Goal: Task Accomplishment & Management: Manage account settings

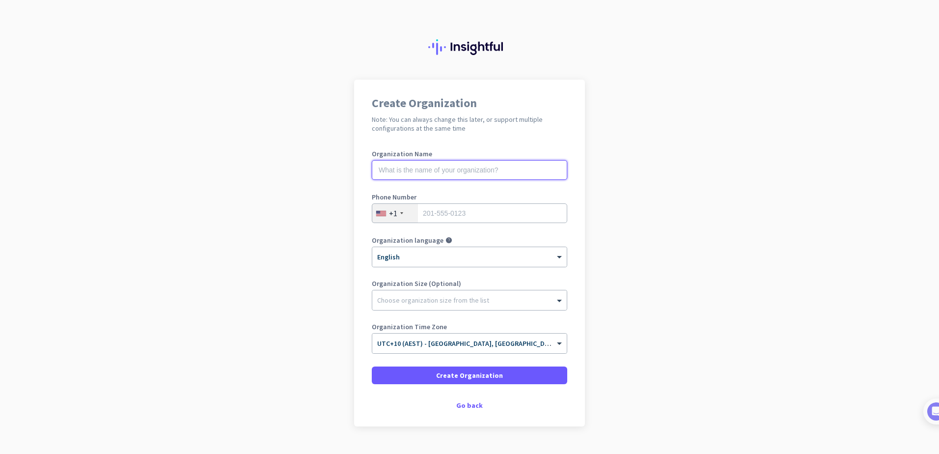
click at [468, 173] on input "text" at bounding box center [469, 170] width 195 height 20
type input "c"
type input "Cirque Group"
click at [392, 218] on div "+1" at bounding box center [395, 213] width 46 height 19
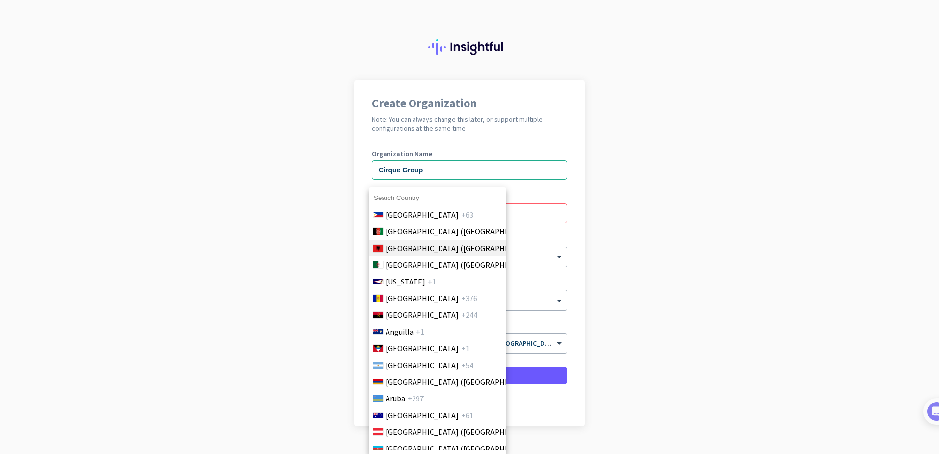
scroll to position [147, 0]
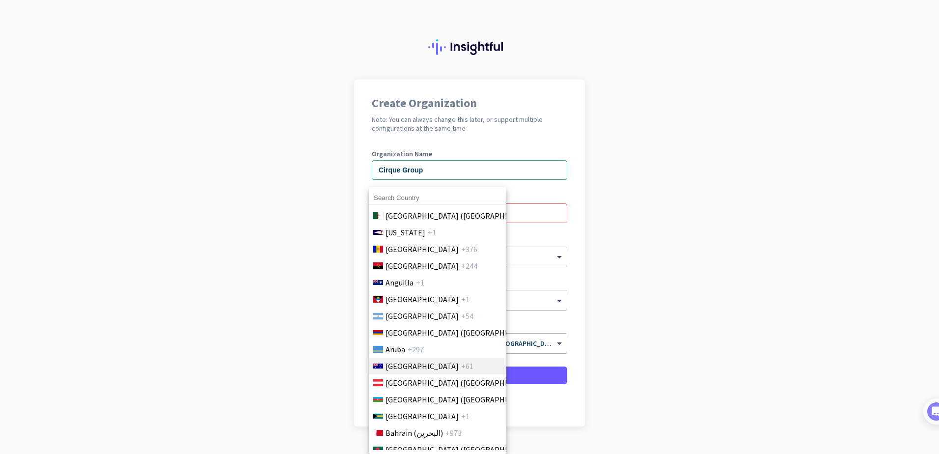
click at [461, 365] on span "+61" at bounding box center [467, 366] width 12 height 12
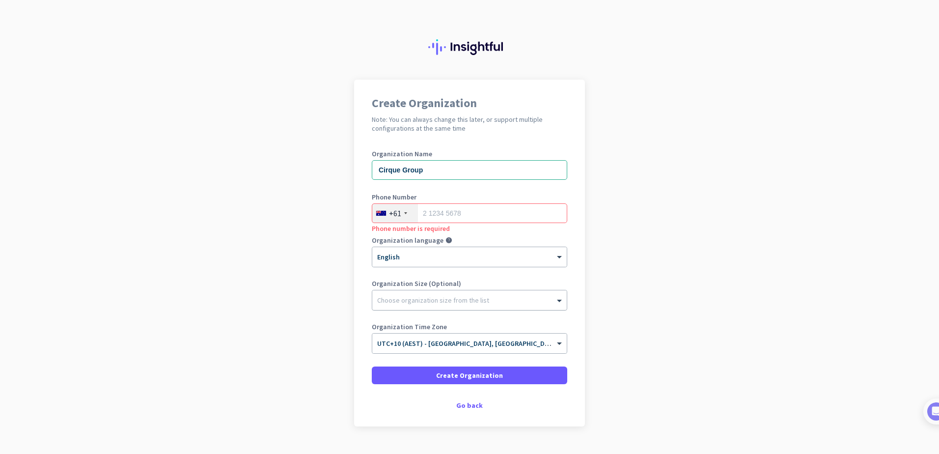
click at [438, 303] on div "Choose organization size from the list" at bounding box center [433, 300] width 112 height 9
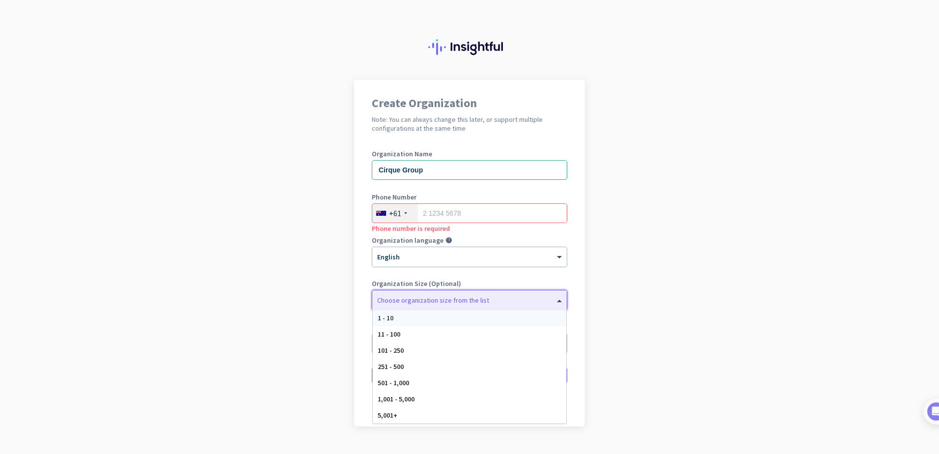
click at [439, 314] on div "1 - 10" at bounding box center [469, 318] width 193 height 16
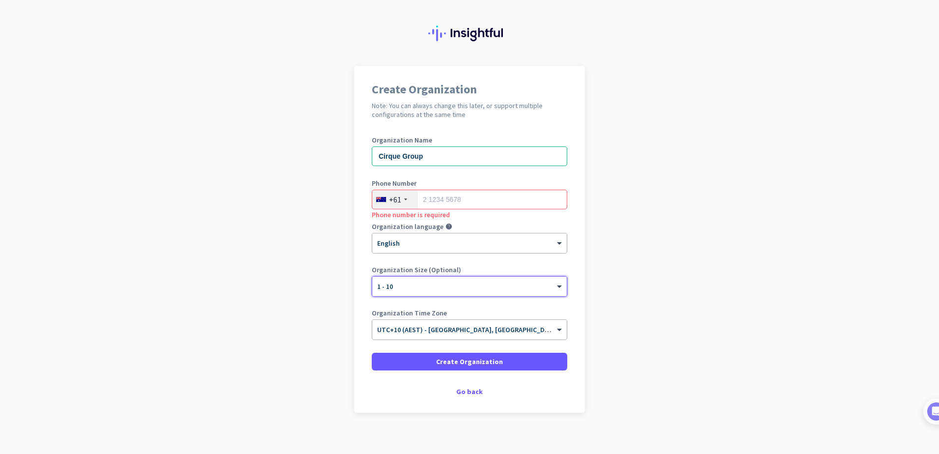
scroll to position [22, 0]
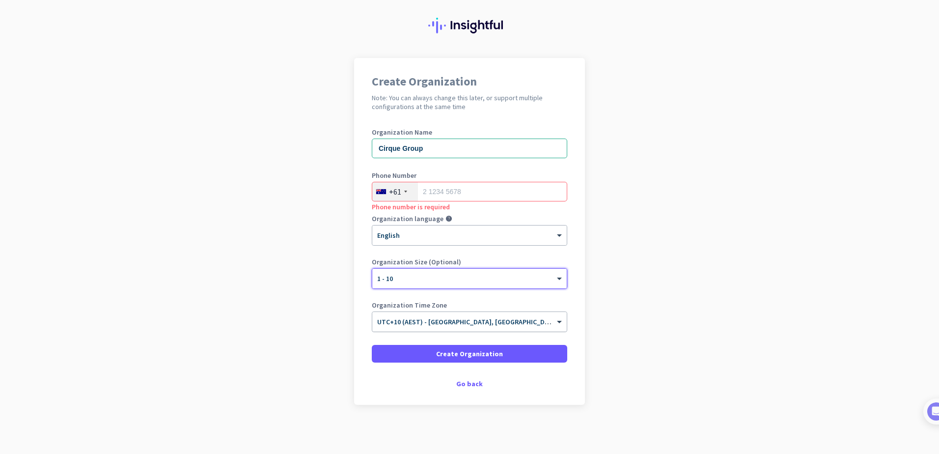
click at [464, 323] on span "UTC+10 (AEST) - [GEOGRAPHIC_DATA], [GEOGRAPHIC_DATA], [GEOGRAPHIC_DATA], [GEOGR…" at bounding box center [534, 321] width 315 height 9
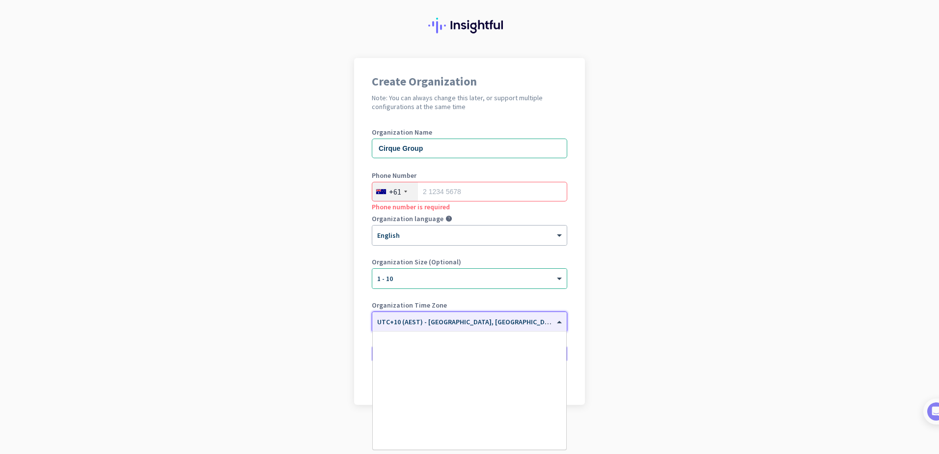
scroll to position [4619, 0]
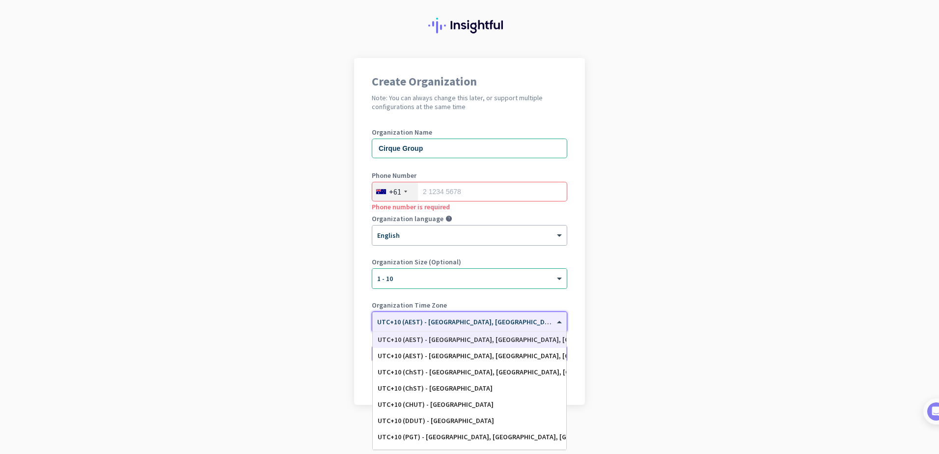
click at [464, 341] on div "UTC+10 (AEST) - [GEOGRAPHIC_DATA], [GEOGRAPHIC_DATA], [GEOGRAPHIC_DATA], [GEOGR…" at bounding box center [470, 339] width 184 height 8
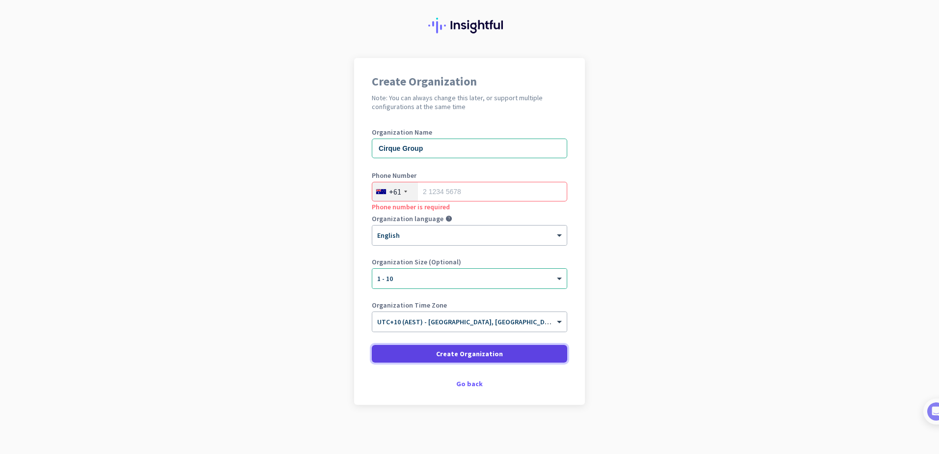
click at [464, 353] on span "Create Organization" at bounding box center [469, 354] width 67 height 10
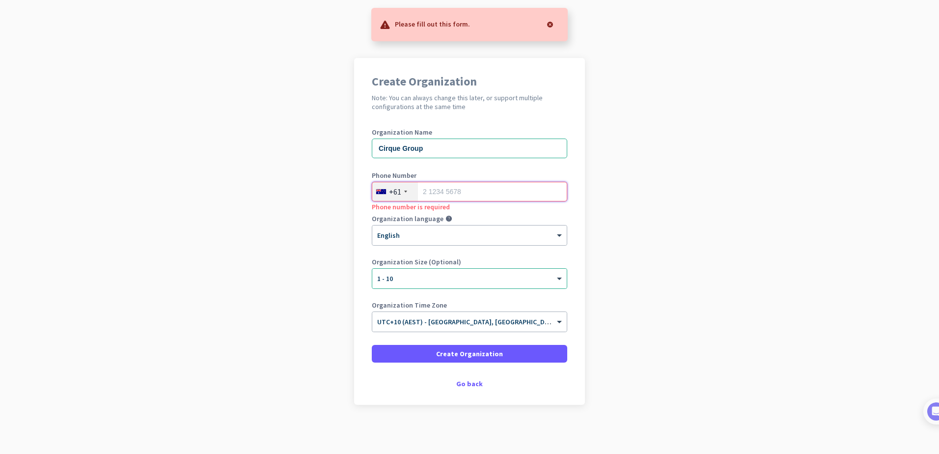
click at [455, 191] on input "tel" at bounding box center [469, 192] width 195 height 20
type input "402677924"
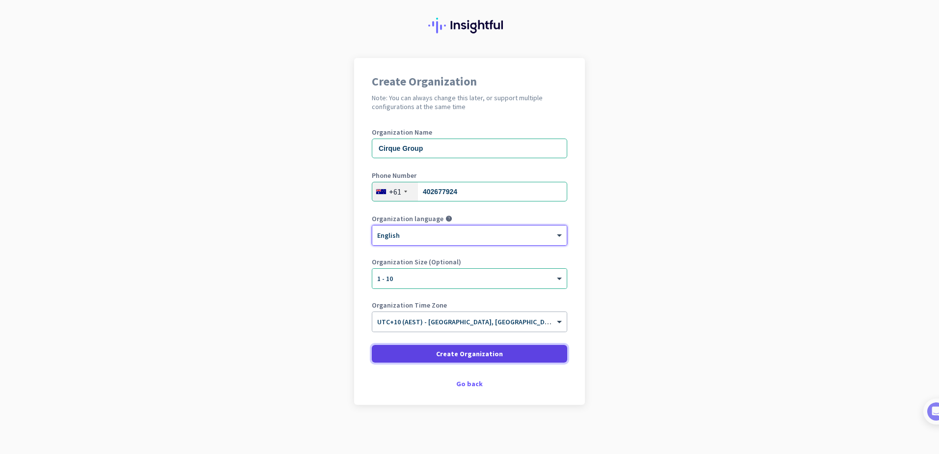
click at [462, 362] on span at bounding box center [469, 354] width 195 height 24
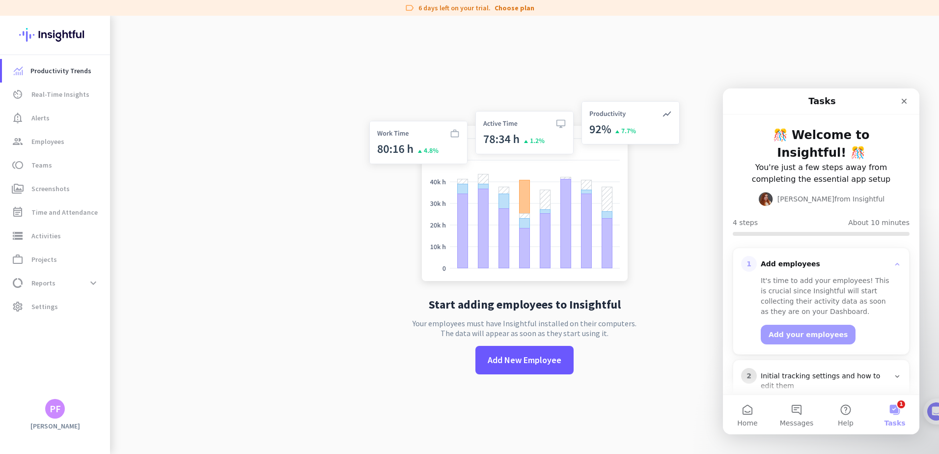
click at [253, 115] on app-no-employees "Start adding employees to Insightful Your employees must have Insightful instal…" at bounding box center [524, 243] width 829 height 454
click at [517, 351] on span at bounding box center [524, 360] width 98 height 24
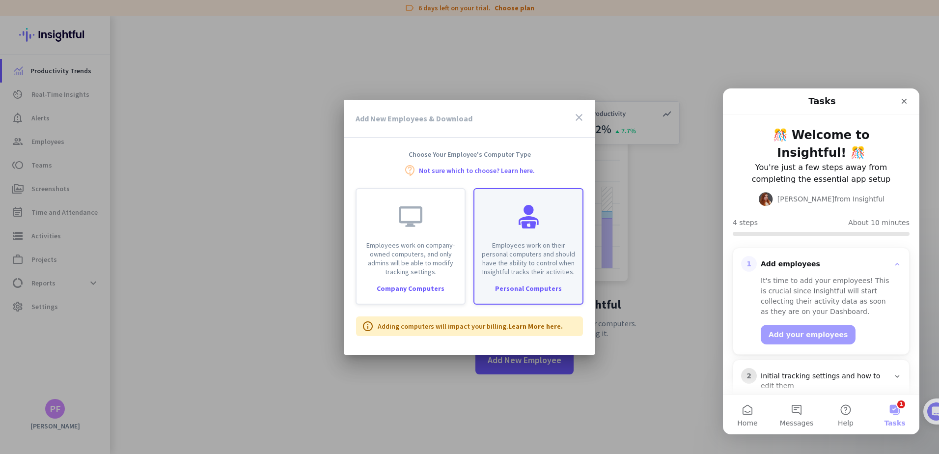
click at [551, 220] on div "Employees work on their personal computers and should have the ability to contr…" at bounding box center [528, 232] width 108 height 87
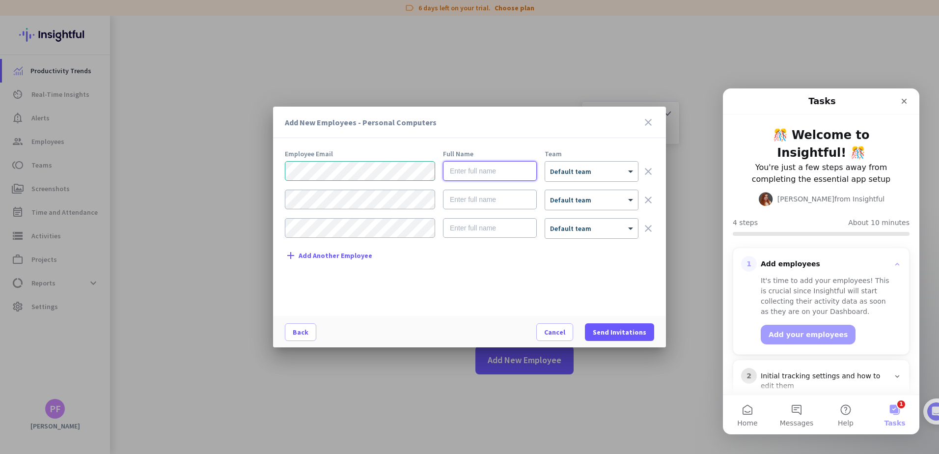
click at [474, 171] on input "text" at bounding box center [490, 171] width 94 height 20
type input "[PERSON_NAME]"
click at [608, 168] on div at bounding box center [591, 168] width 93 height 8
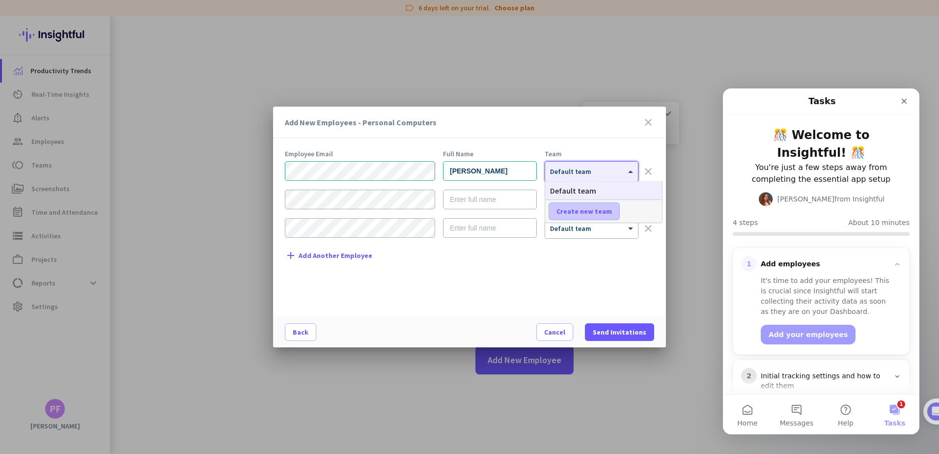
click at [594, 211] on span "Create new team" at bounding box center [583, 211] width 55 height 10
click at [594, 211] on input "text" at bounding box center [585, 211] width 73 height 18
type input "Cirque Group"
click at [653, 171] on icon "clear" at bounding box center [648, 171] width 12 height 12
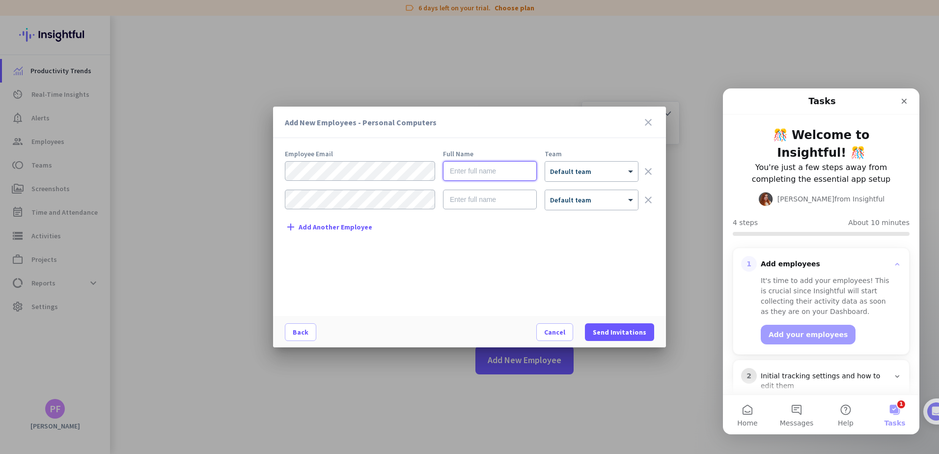
type input "[PERSON_NAME]"
click at [575, 237] on div "Employee Email Full Name Team [PERSON_NAME] × Default team clear × Default team…" at bounding box center [473, 228] width 377 height 156
click at [612, 331] on span "Send Invitations" at bounding box center [620, 332] width 54 height 10
click at [650, 197] on icon "clear" at bounding box center [648, 200] width 12 height 12
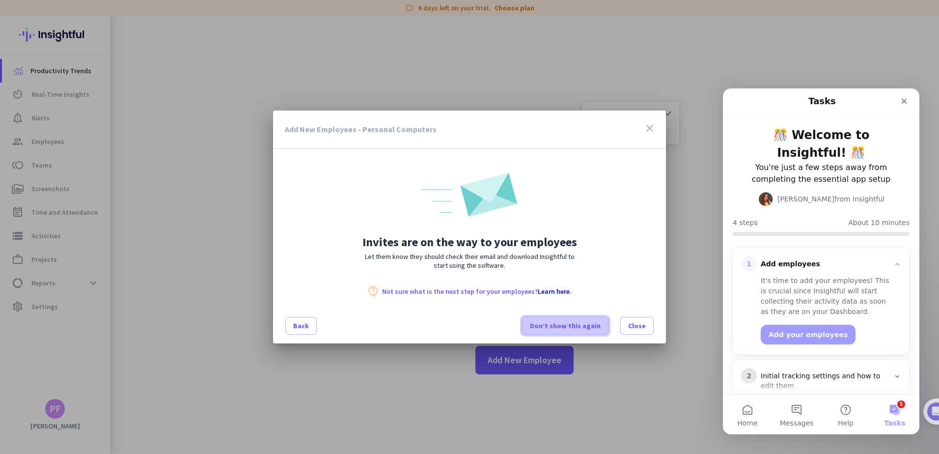
click at [588, 328] on span "Don’t show this again" at bounding box center [565, 326] width 71 height 10
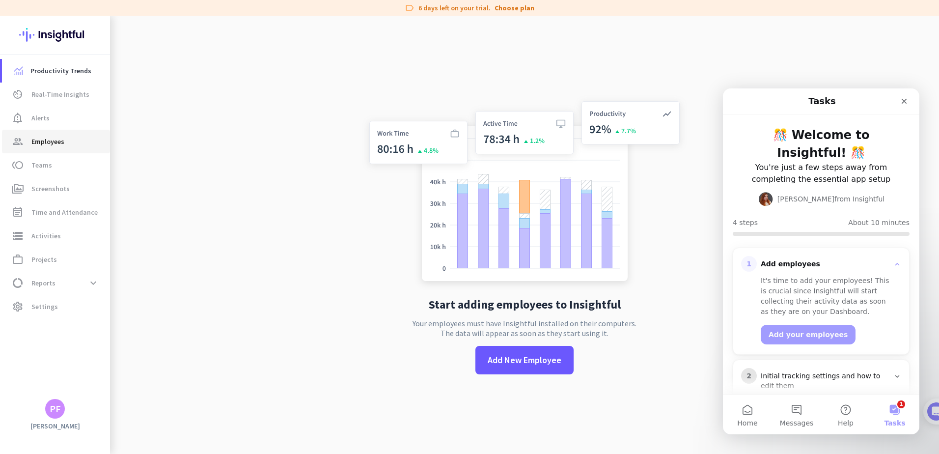
click at [73, 141] on span "group Employees" at bounding box center [56, 142] width 92 height 12
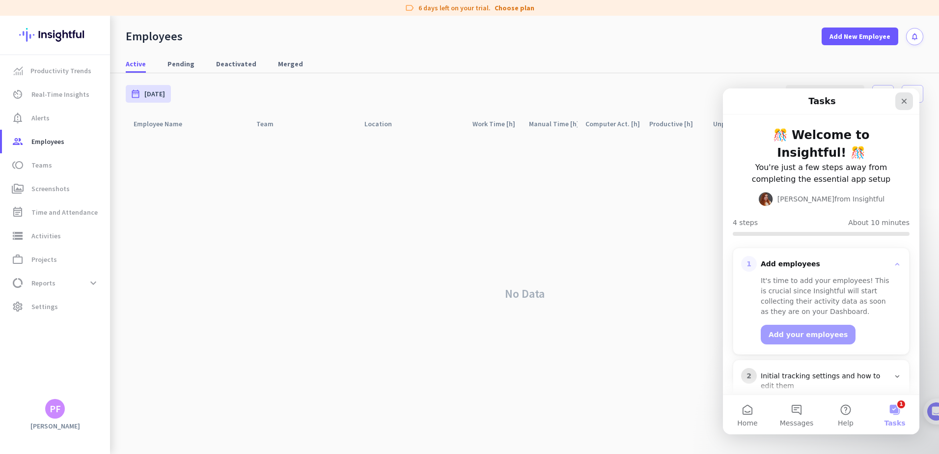
click at [901, 101] on icon "Close" at bounding box center [904, 101] width 8 height 8
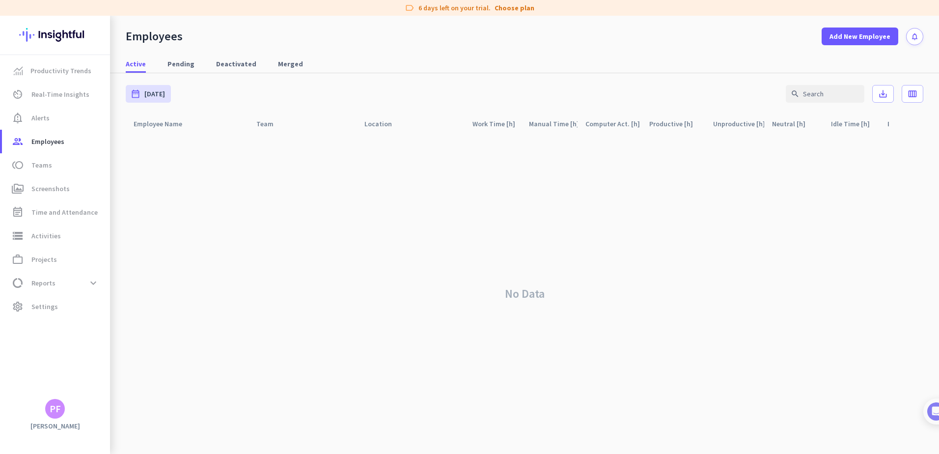
click at [60, 409] on div "PF" at bounding box center [55, 409] width 11 height 10
click at [97, 334] on span "Personal Settings" at bounding box center [107, 336] width 59 height 9
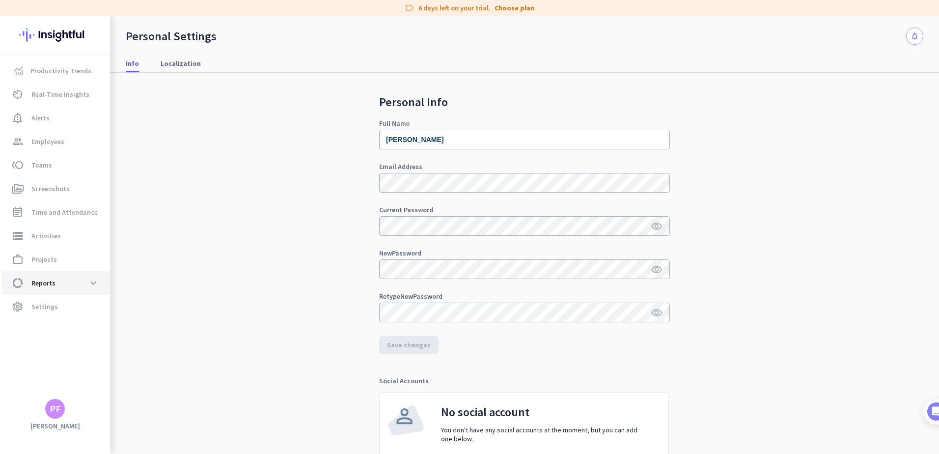
click at [54, 278] on span "Reports" at bounding box center [43, 283] width 24 height 12
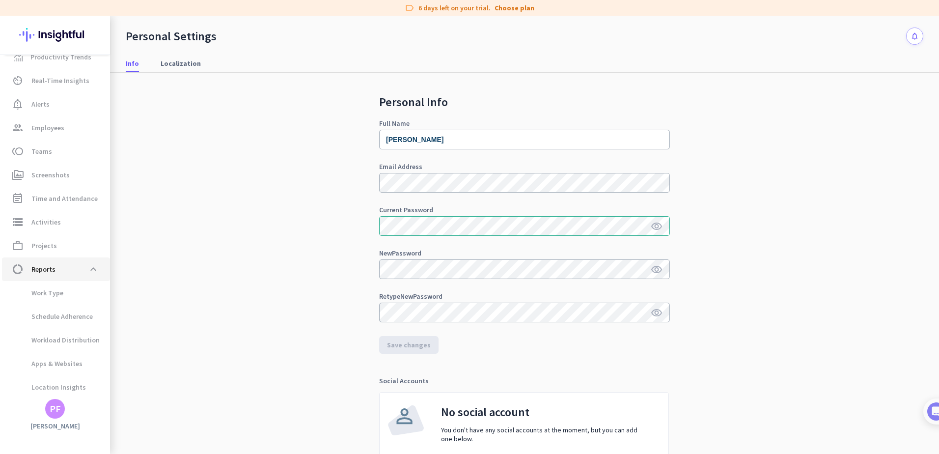
click at [54, 279] on link "data_usage Reports expand_less" at bounding box center [56, 269] width 108 height 24
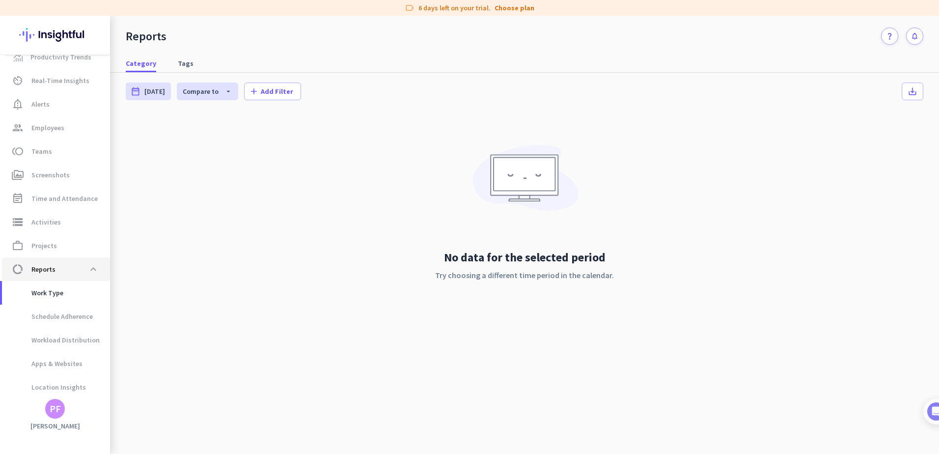
click at [64, 271] on span "data_usage Reports expand_less" at bounding box center [56, 269] width 92 height 18
click at [51, 406] on div "PF" at bounding box center [55, 409] width 11 height 10
click at [187, 210] on div at bounding box center [469, 227] width 939 height 454
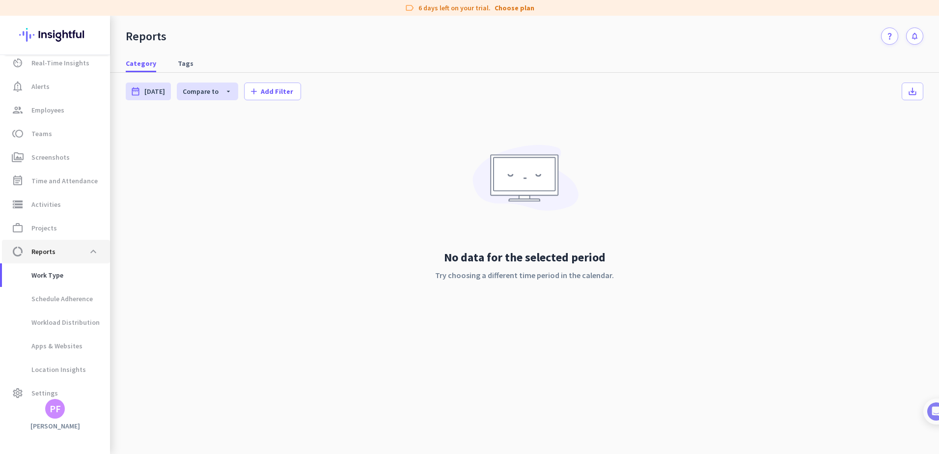
scroll to position [41, 0]
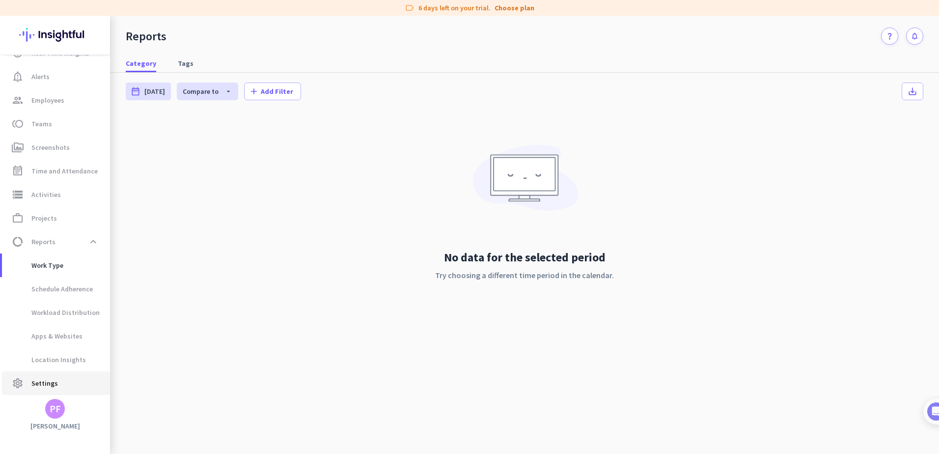
click at [52, 389] on link "settings Settings" at bounding box center [56, 383] width 108 height 24
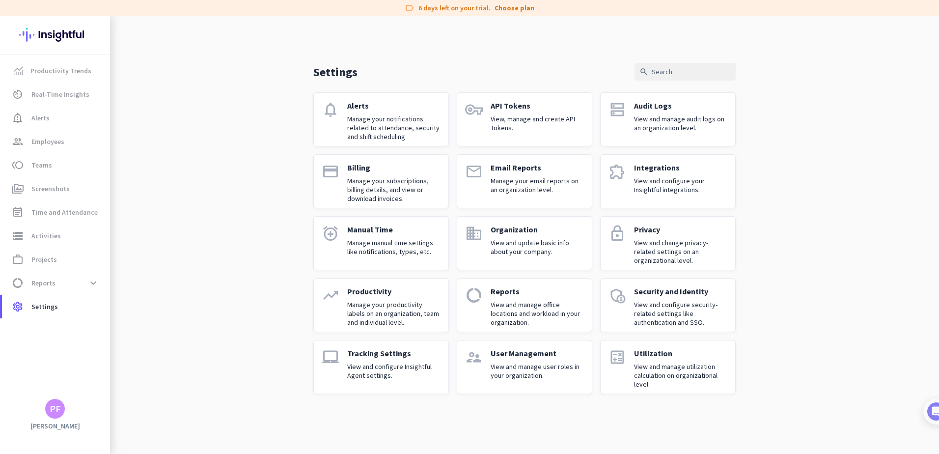
click at [418, 240] on p "Manage manual time settings like notifications, types, etc." at bounding box center [393, 247] width 93 height 18
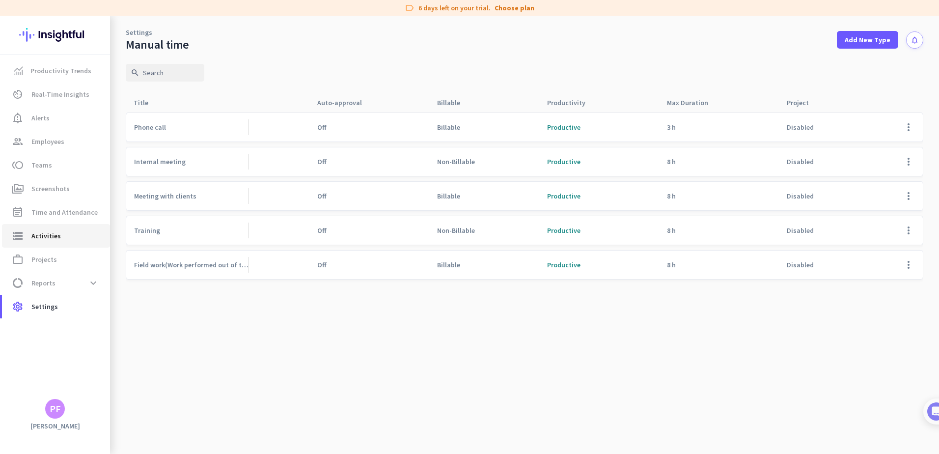
click at [49, 233] on span "Activities" at bounding box center [45, 236] width 29 height 12
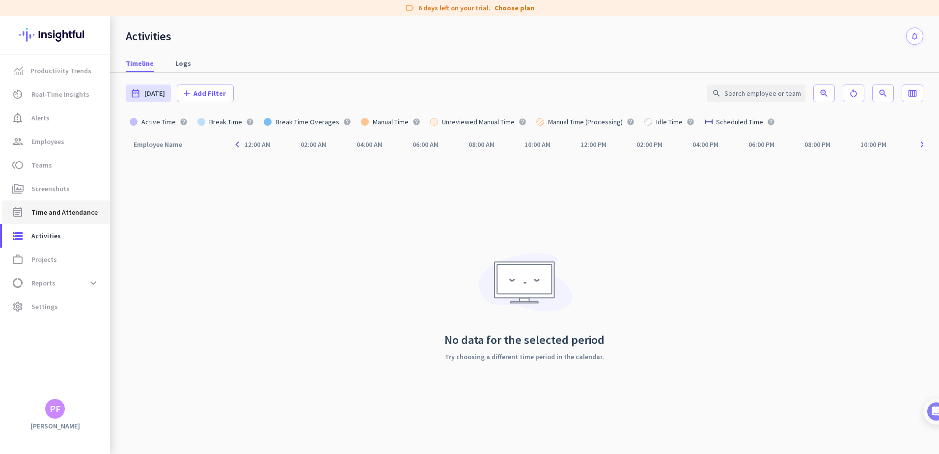
click at [55, 208] on span "Time and Attendance" at bounding box center [64, 212] width 66 height 12
type input "[DATE] - [DATE]"
click at [66, 211] on span "Time and Attendance" at bounding box center [64, 212] width 66 height 12
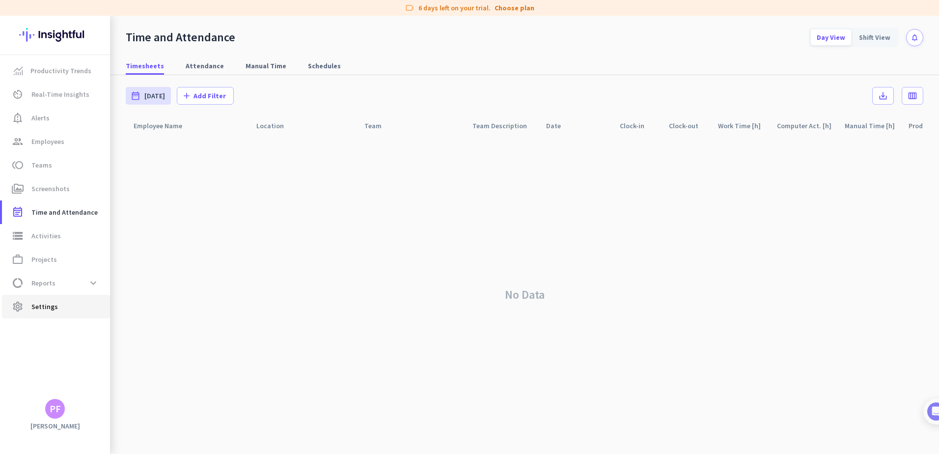
click at [43, 304] on span "Settings" at bounding box center [44, 307] width 27 height 12
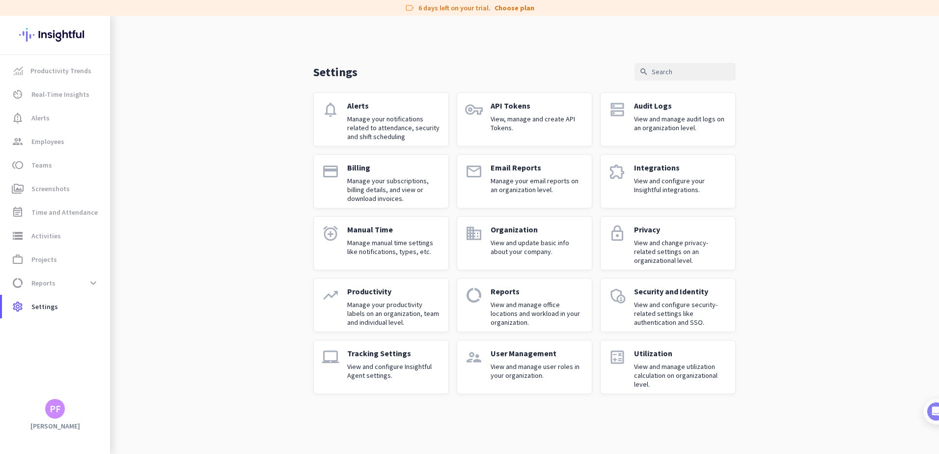
click at [713, 183] on p "View and configure your Insightful integrations." at bounding box center [680, 185] width 93 height 18
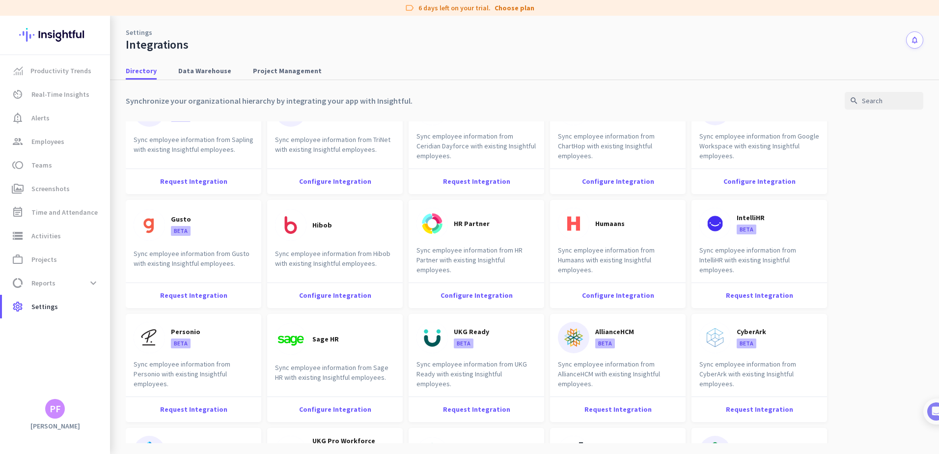
scroll to position [835, 0]
click at [910, 100] on input "text" at bounding box center [884, 101] width 79 height 18
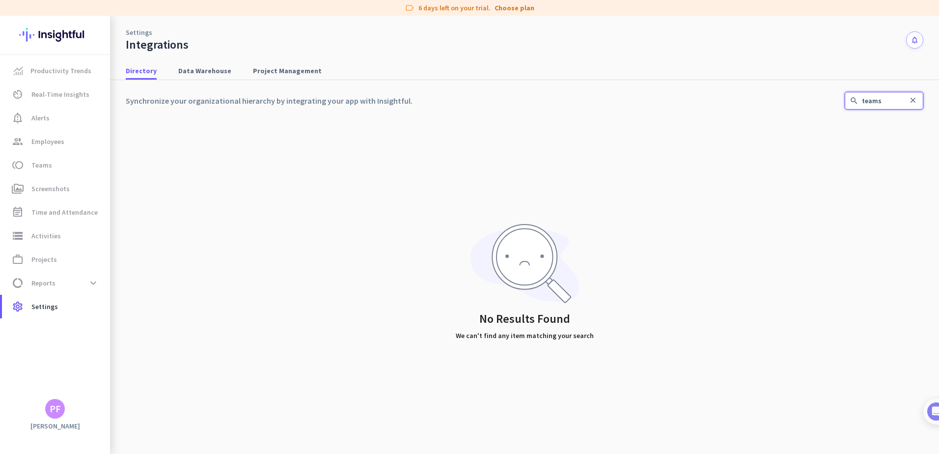
drag, startPoint x: 890, startPoint y: 102, endPoint x: 823, endPoint y: 102, distance: 67.3
click at [829, 103] on div "Synchronize your organizational hierarchy by integrating your app with Insightf…" at bounding box center [525, 101] width 798 height 18
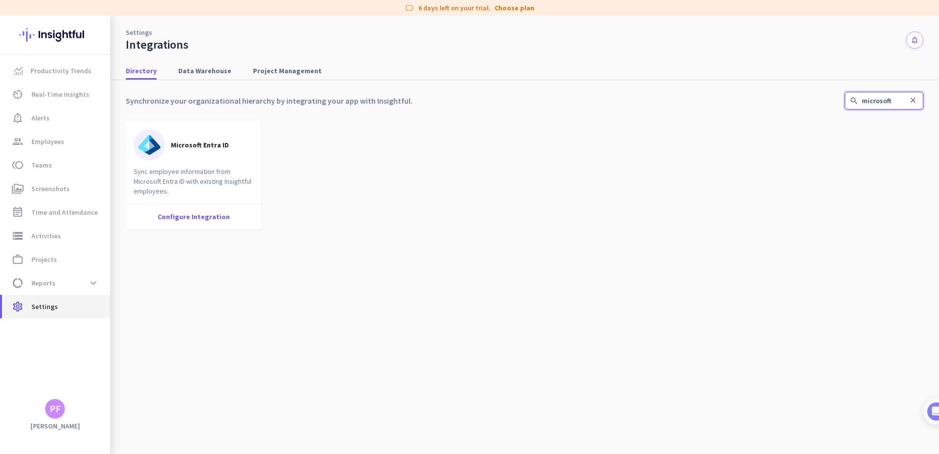
type input "microsoft"
click at [49, 305] on span "Settings" at bounding box center [44, 307] width 27 height 12
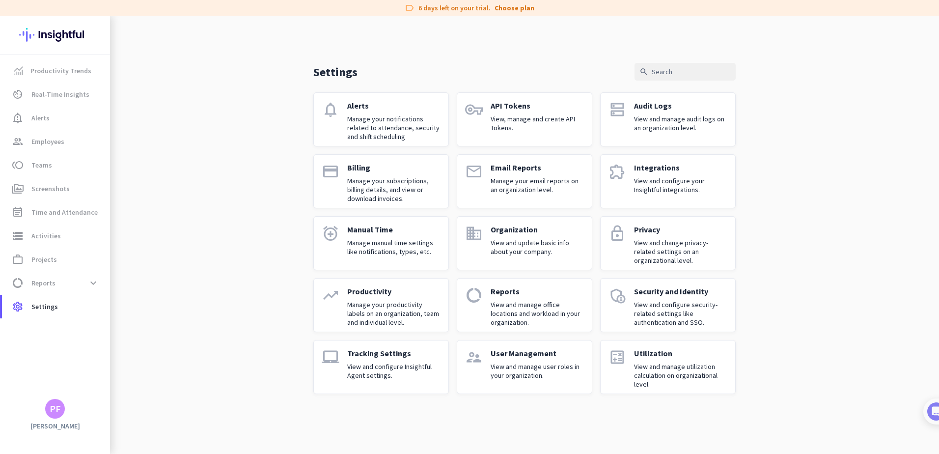
click at [534, 368] on p "View and manage user roles in your organization." at bounding box center [537, 371] width 93 height 18
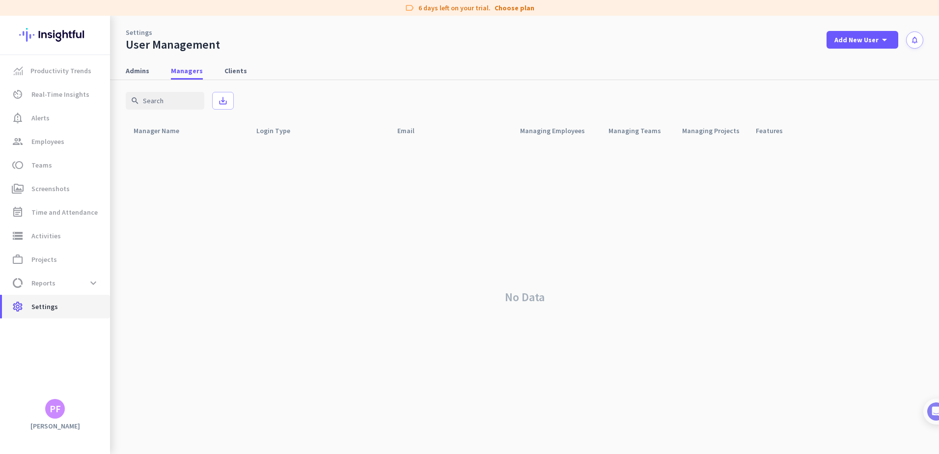
click at [46, 310] on span "Settings" at bounding box center [44, 307] width 27 height 12
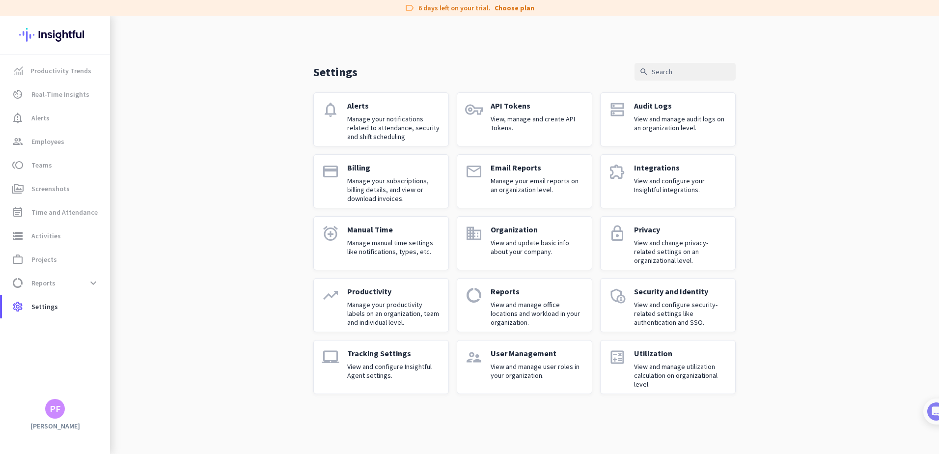
click at [685, 287] on p "Security and Identity" at bounding box center [680, 291] width 93 height 10
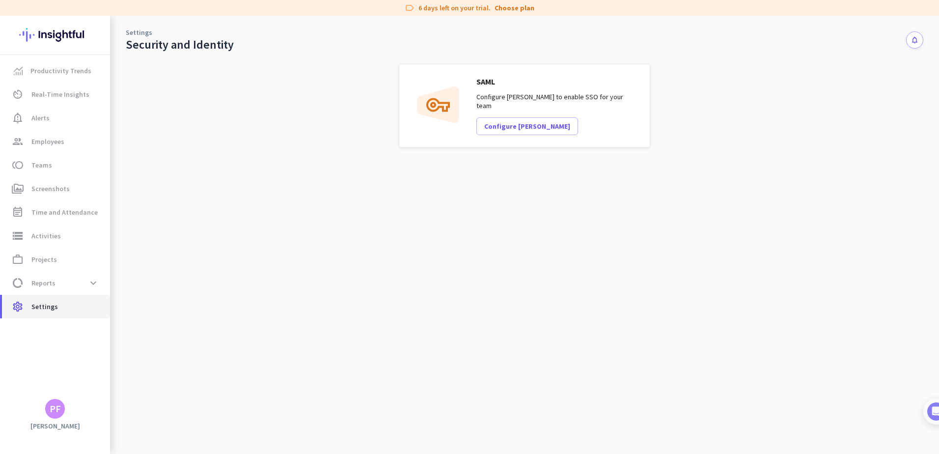
click at [57, 308] on span "settings Settings" at bounding box center [56, 307] width 92 height 12
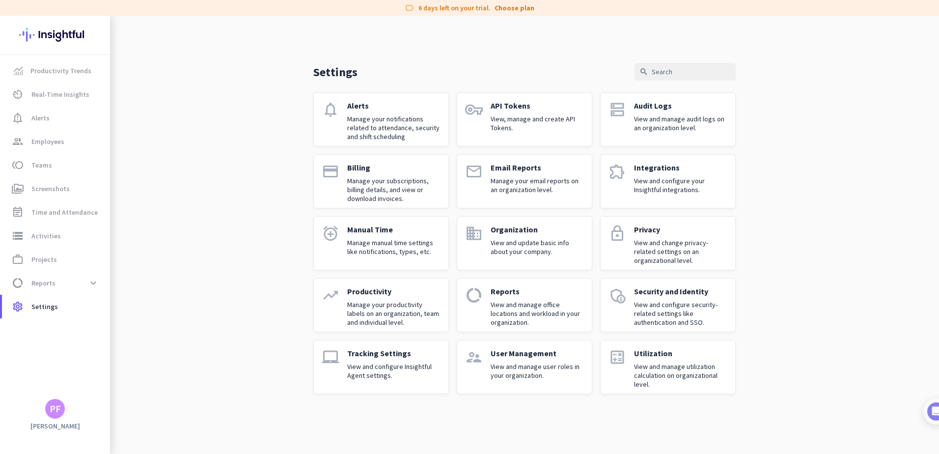
click at [314, 311] on link "trending_up Productivity Manage your productivity labels on an organization, te…" at bounding box center [381, 305] width 136 height 54
click at [395, 309] on p "Manage your productivity labels on an organization, team and individual level." at bounding box center [393, 313] width 93 height 27
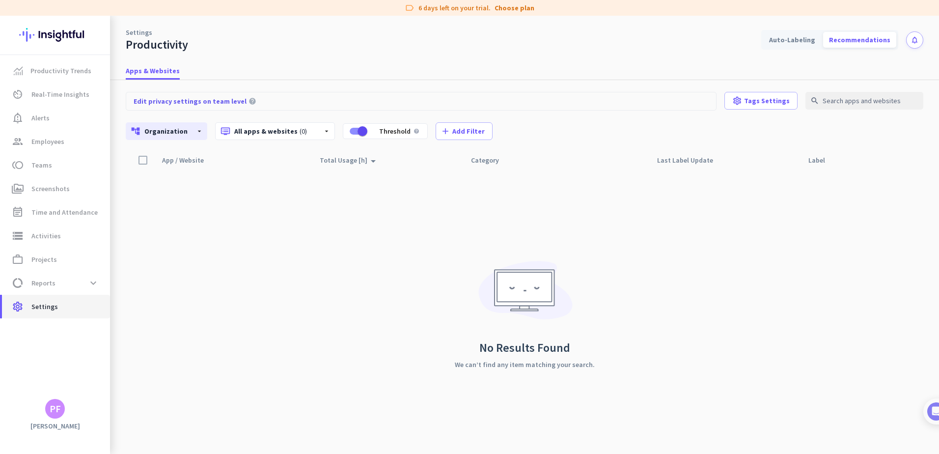
click at [34, 311] on span "Settings" at bounding box center [44, 307] width 27 height 12
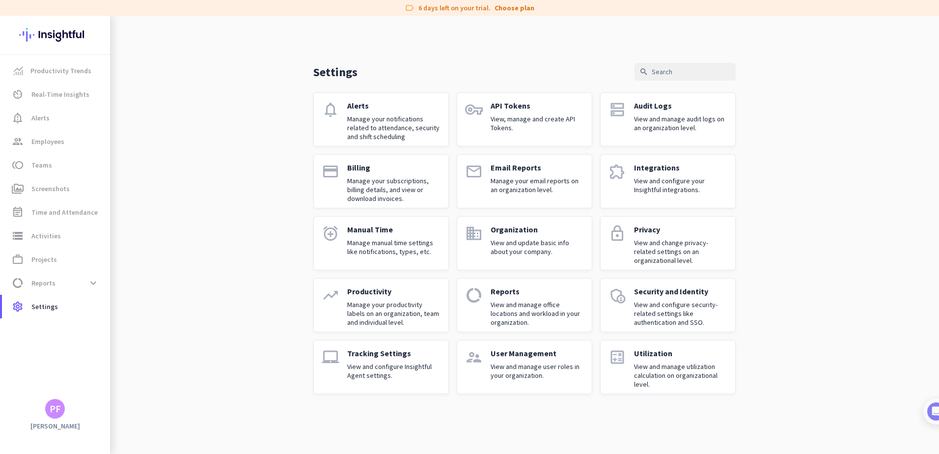
click at [375, 363] on p "View and configure Insightful Agent settings." at bounding box center [393, 371] width 93 height 18
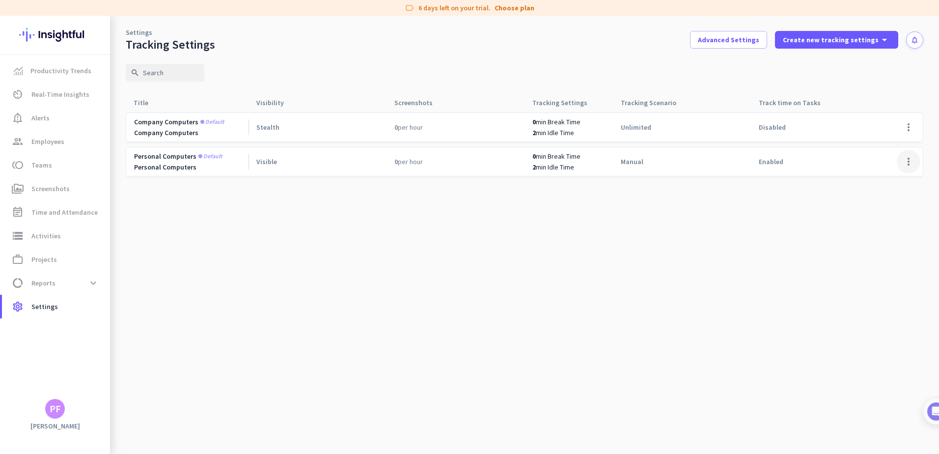
click at [909, 167] on span at bounding box center [909, 162] width 24 height 24
click at [891, 186] on span "Edit" at bounding box center [888, 182] width 47 height 10
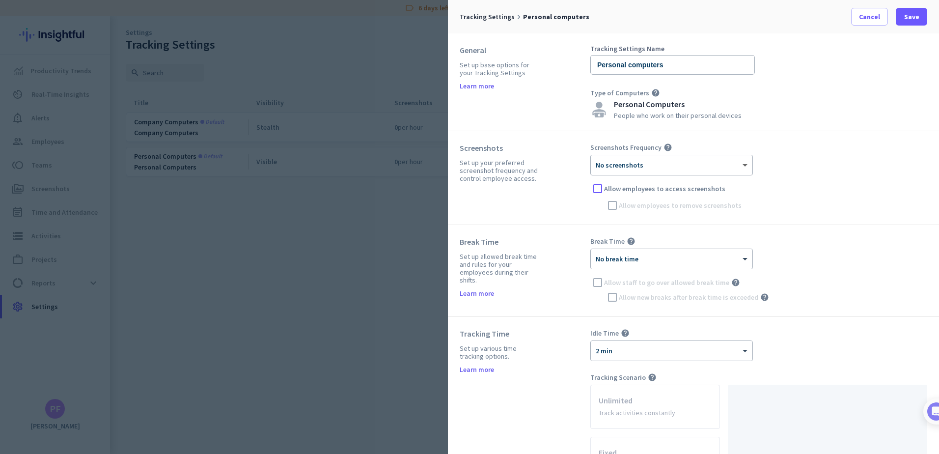
click at [747, 162] on span at bounding box center [746, 165] width 12 height 8
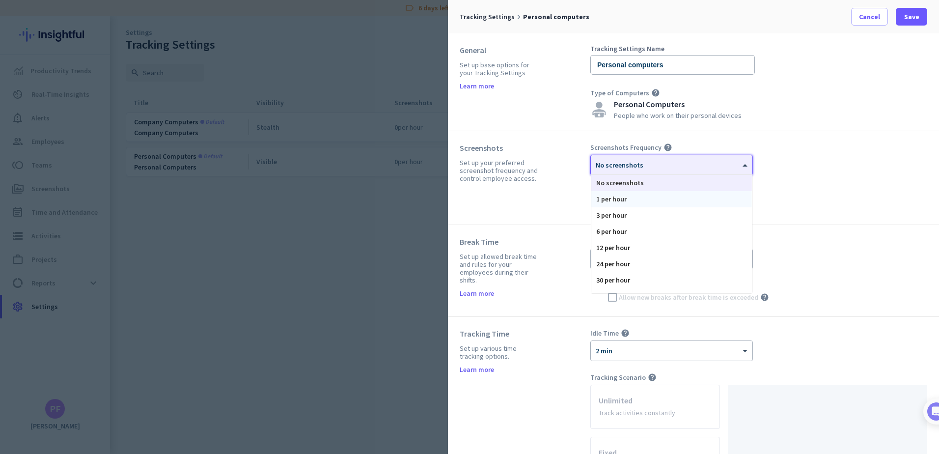
click at [719, 201] on div "1 per hour" at bounding box center [671, 199] width 161 height 16
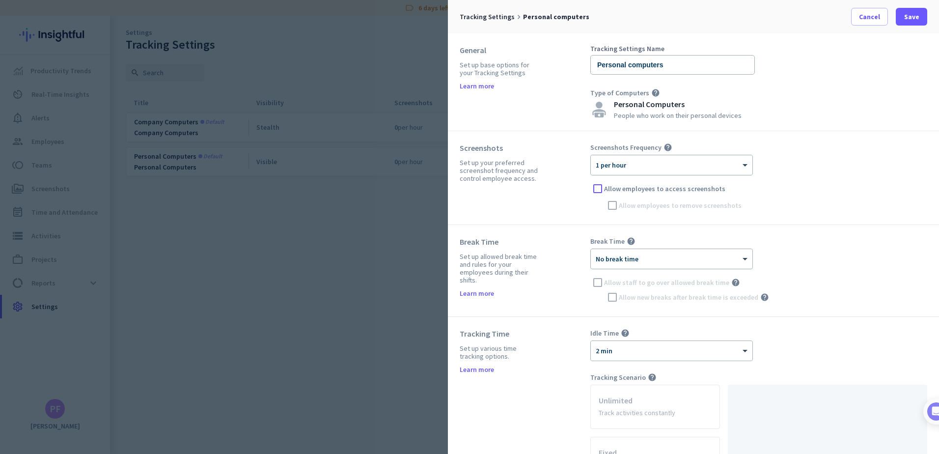
click at [718, 193] on span "Allow employees to access screenshots" at bounding box center [664, 189] width 121 height 10
click at [0, 0] on input "Allow employees to access screenshots" at bounding box center [0, 0] width 0 height 0
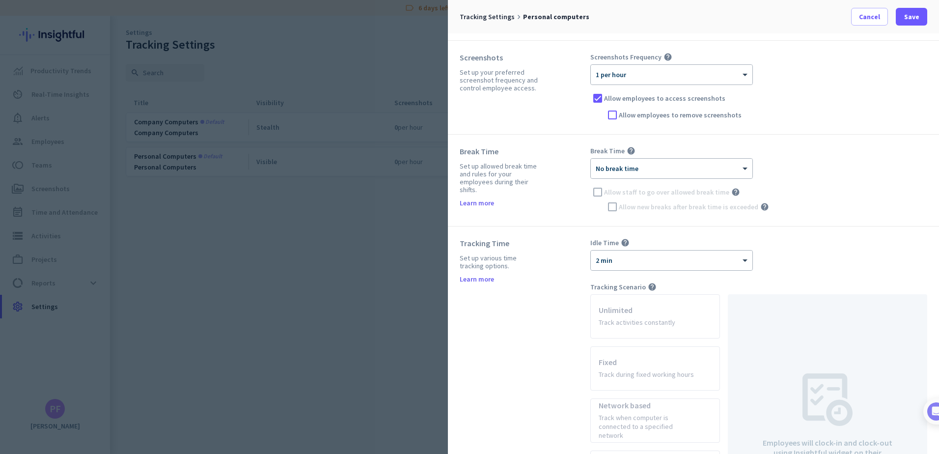
scroll to position [98, 0]
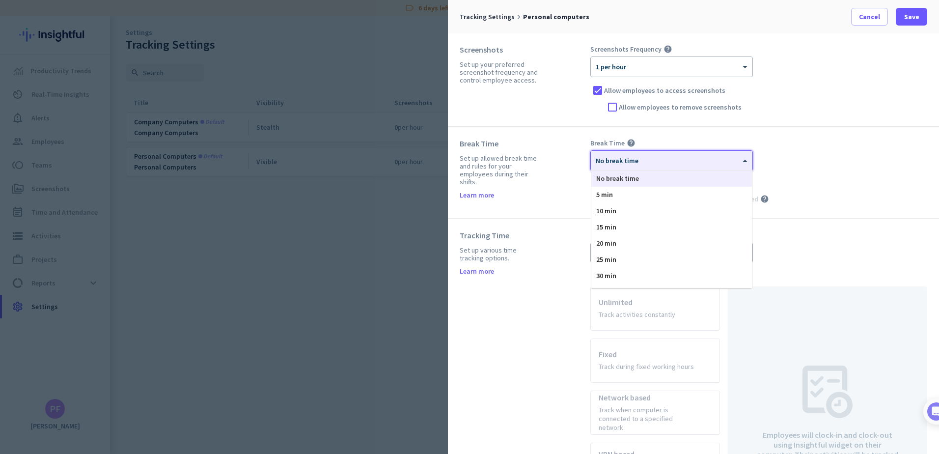
click at [704, 164] on div "× No break time" at bounding box center [665, 161] width 149 height 8
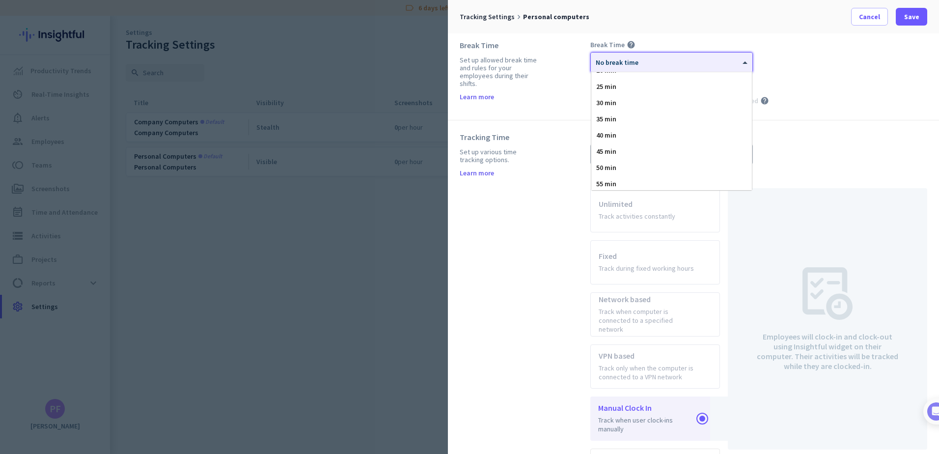
scroll to position [77, 0]
click at [629, 99] on div "30 min" at bounding box center [671, 101] width 161 height 16
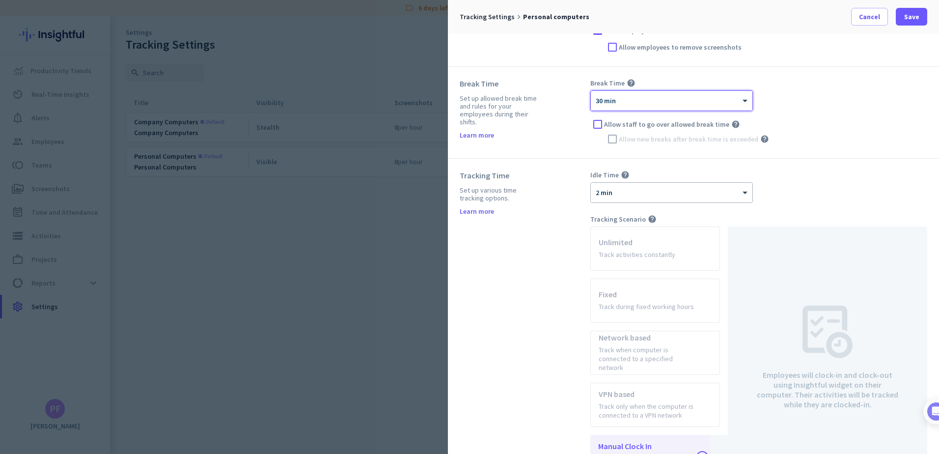
scroll to position [98, 0]
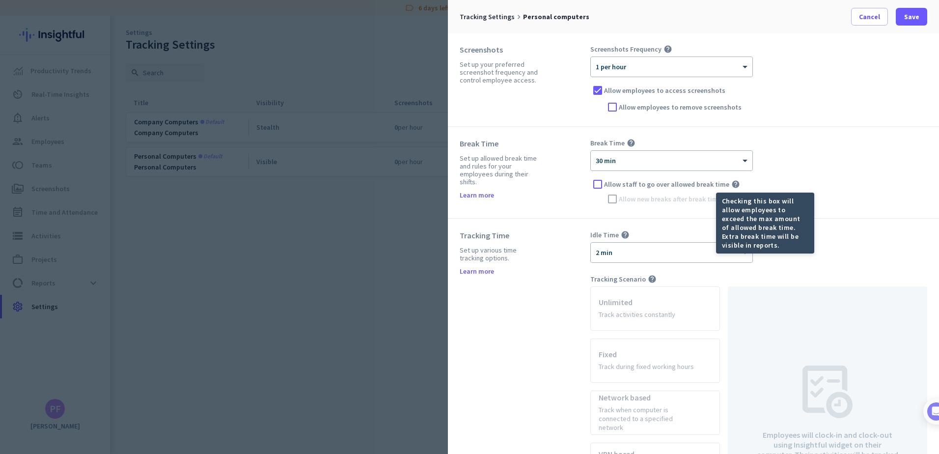
click at [731, 183] on icon "help" at bounding box center [735, 184] width 9 height 9
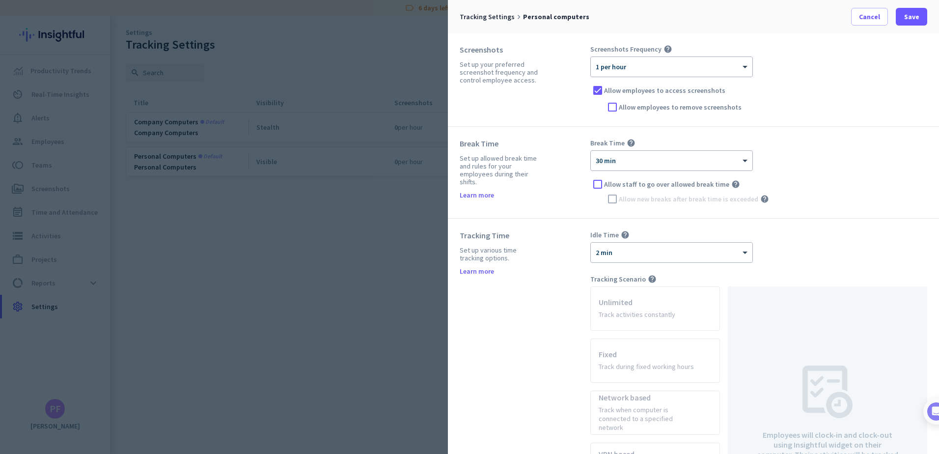
click at [731, 183] on icon "help" at bounding box center [735, 184] width 9 height 9
drag, startPoint x: 729, startPoint y: 183, endPoint x: 802, endPoint y: 179, distance: 73.3
click at [809, 178] on div "Allow staff to go over allowed break time help" at bounding box center [758, 184] width 337 height 15
click at [595, 183] on div at bounding box center [597, 184] width 15 height 15
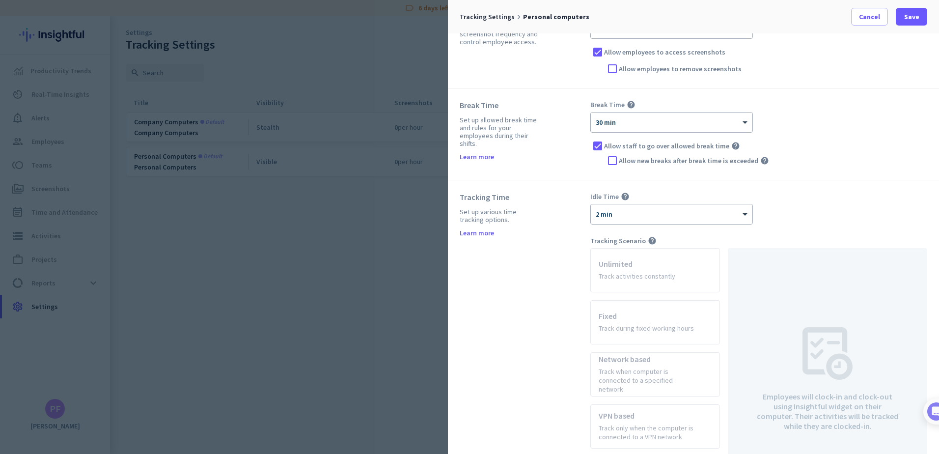
scroll to position [196, 0]
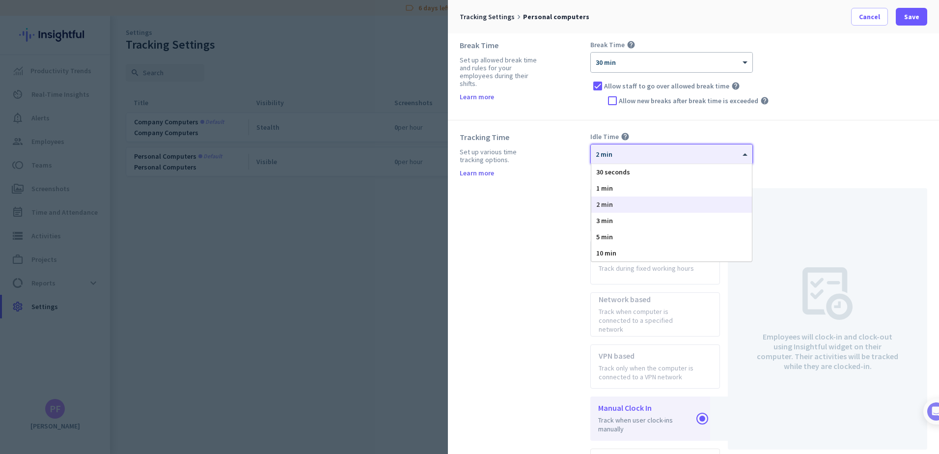
click at [726, 155] on div "× 2 min" at bounding box center [665, 154] width 149 height 8
click at [688, 240] on div "5 min" at bounding box center [671, 237] width 161 height 16
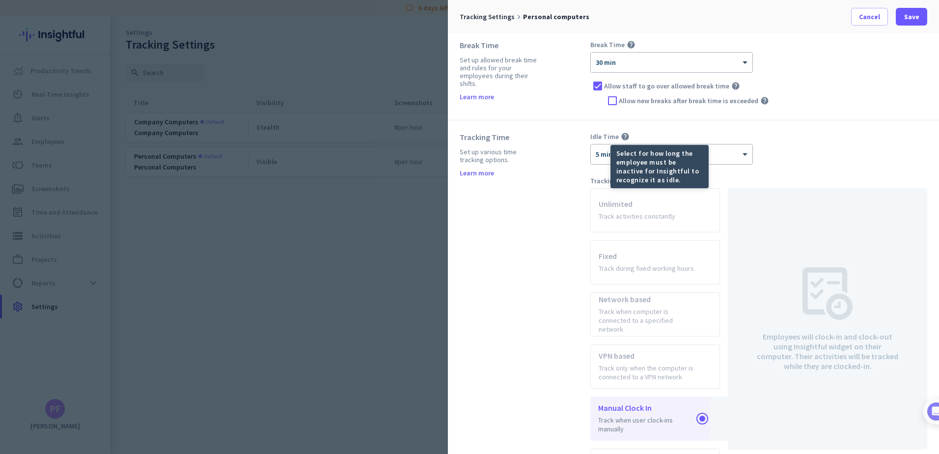
click at [624, 138] on icon "help" at bounding box center [625, 136] width 9 height 9
click at [545, 216] on div "Tracking Time Set up various time tracking options. Learn more" at bounding box center [525, 313] width 131 height 362
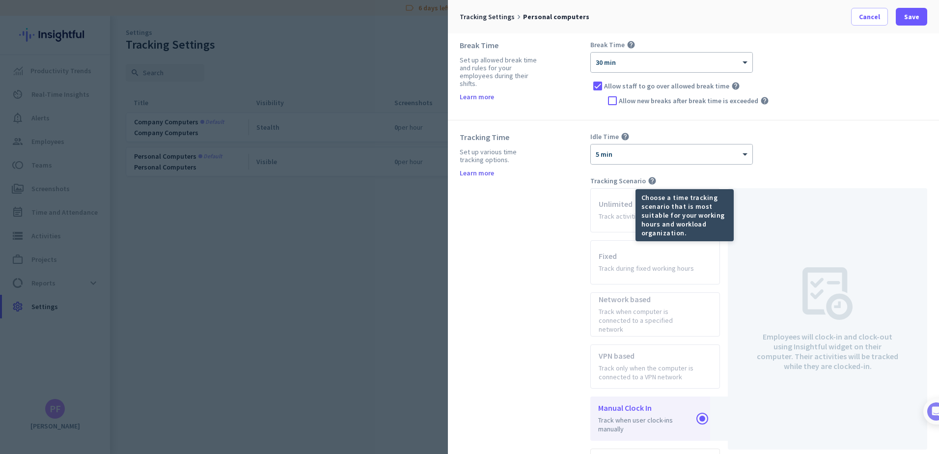
click at [565, 214] on div "Tracking Time Set up various time tracking options. Learn more" at bounding box center [525, 313] width 131 height 362
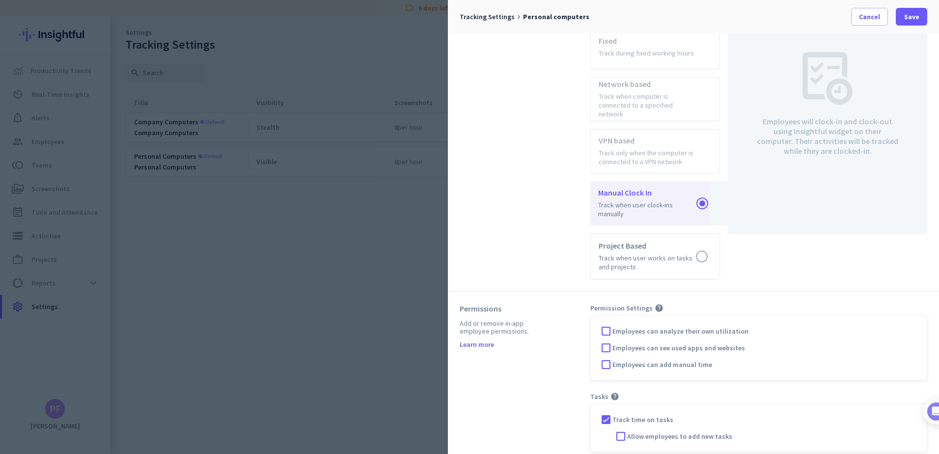
scroll to position [413, 0]
click at [605, 323] on div at bounding box center [606, 330] width 15 height 15
click at [619, 428] on div at bounding box center [620, 435] width 15 height 15
click at [610, 339] on div at bounding box center [606, 346] width 15 height 15
click at [910, 21] on span "Save" at bounding box center [911, 17] width 15 height 10
